Goal: Communication & Community: Answer question/provide support

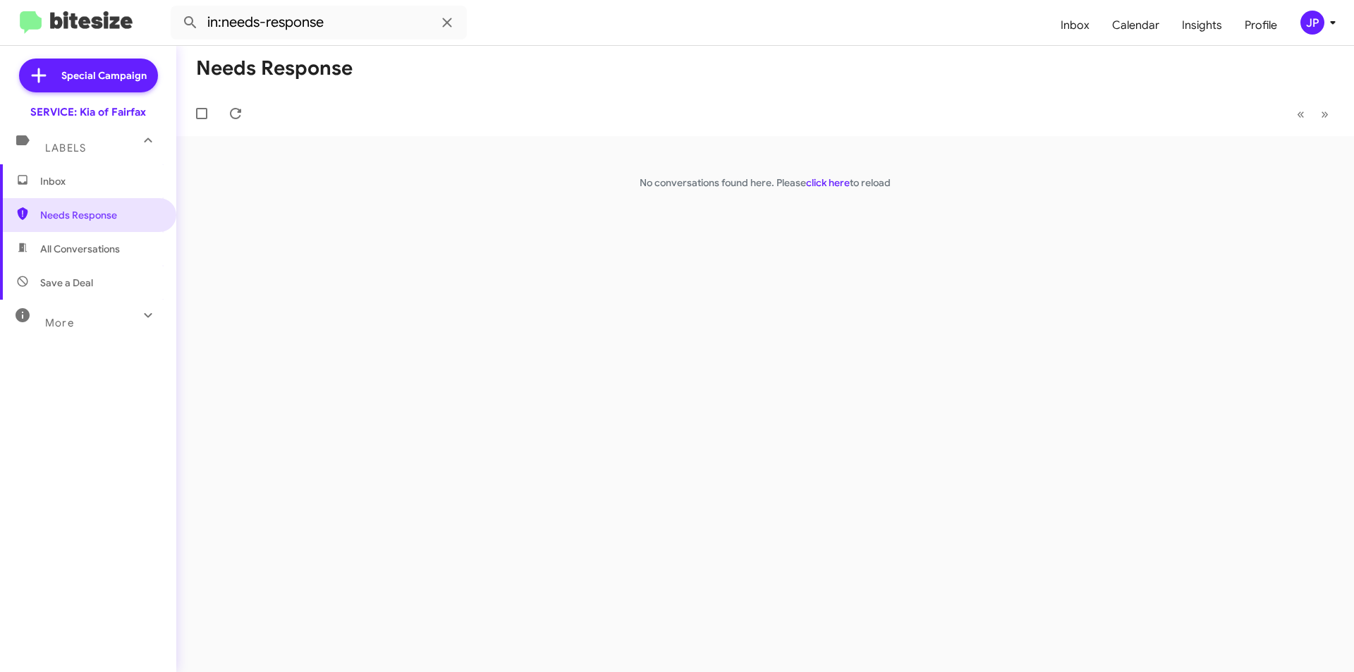
drag, startPoint x: 237, startPoint y: 114, endPoint x: 268, endPoint y: 131, distance: 35.4
click at [267, 131] on mat-toolbar-row "« Previous » Next" at bounding box center [765, 113] width 1178 height 45
drag, startPoint x: 268, startPoint y: 131, endPoint x: 277, endPoint y: 133, distance: 8.7
click at [276, 134] on mat-toolbar-row "« Previous » Next" at bounding box center [765, 113] width 1178 height 45
click at [231, 107] on icon at bounding box center [235, 113] width 17 height 17
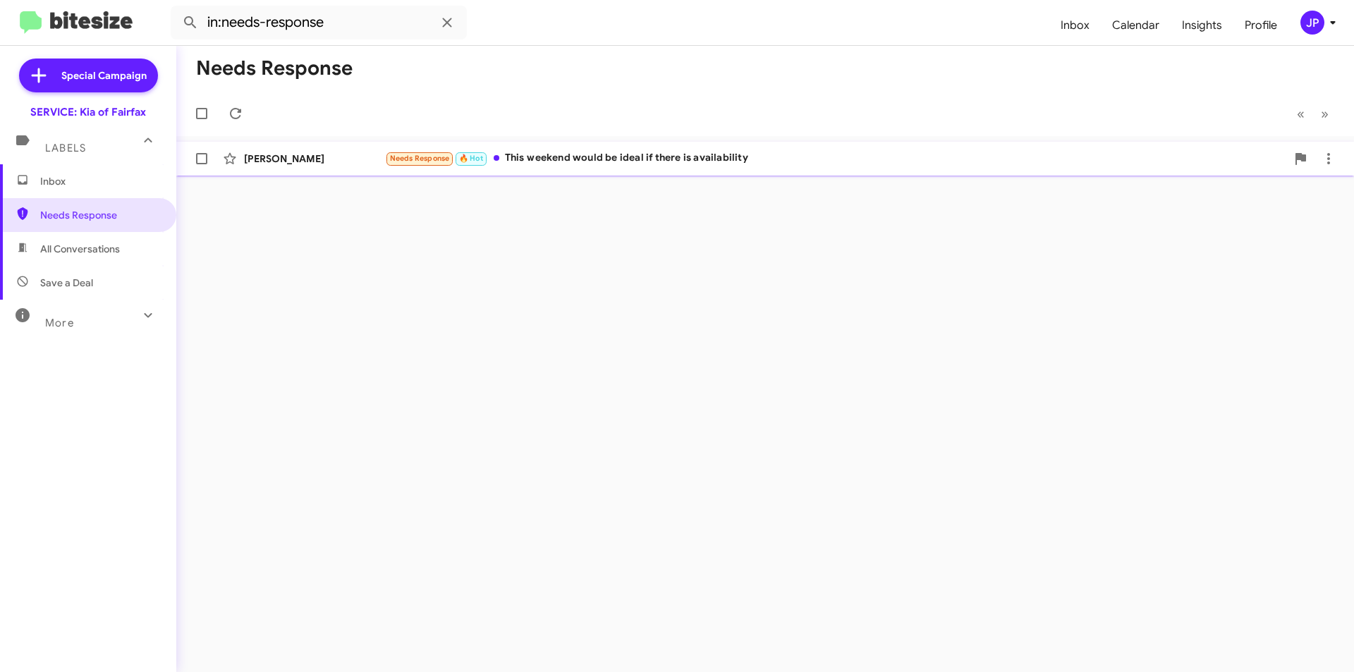
click at [665, 171] on div "[PERSON_NAME] Needs Response 🔥 Hot This weekend would be ideal if there is avai…" at bounding box center [765, 159] width 1155 height 28
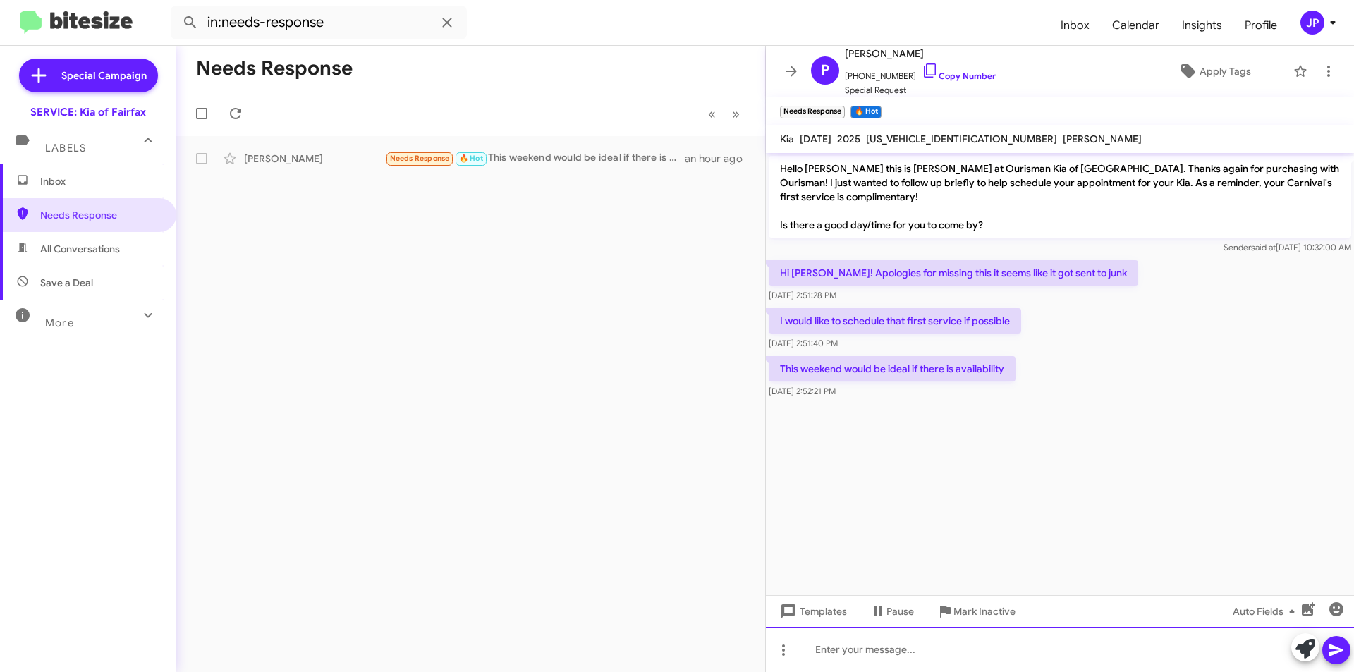
click at [954, 667] on div at bounding box center [1060, 649] width 588 height 45
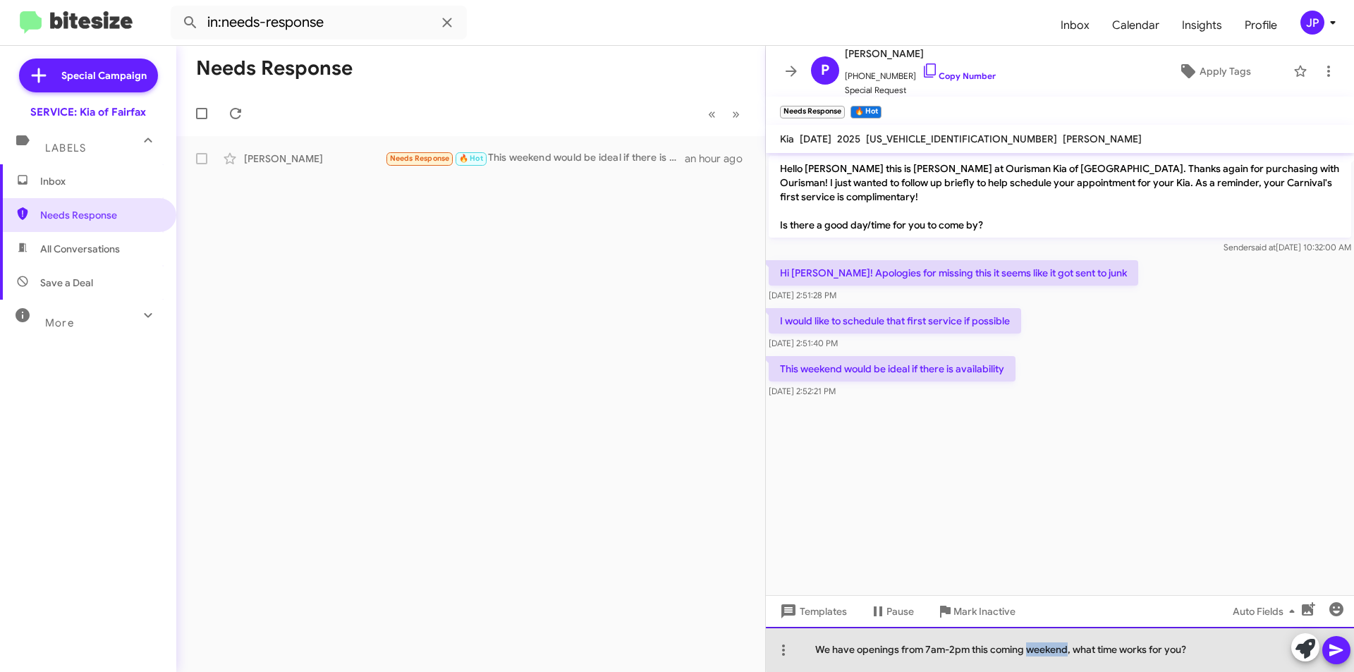
drag, startPoint x: 1068, startPoint y: 650, endPoint x: 1031, endPoint y: 653, distance: 37.6
click at [1031, 653] on div "We have openings from 7am-2pm this coming weekend, what time works for you?" at bounding box center [1060, 649] width 588 height 45
